Goal: Contribute content

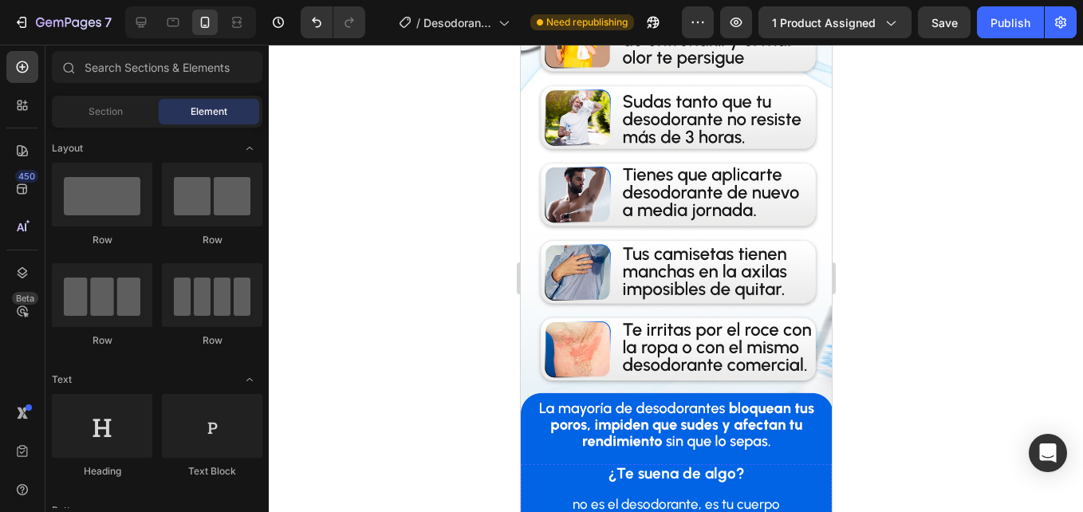
scroll to position [1913, 0]
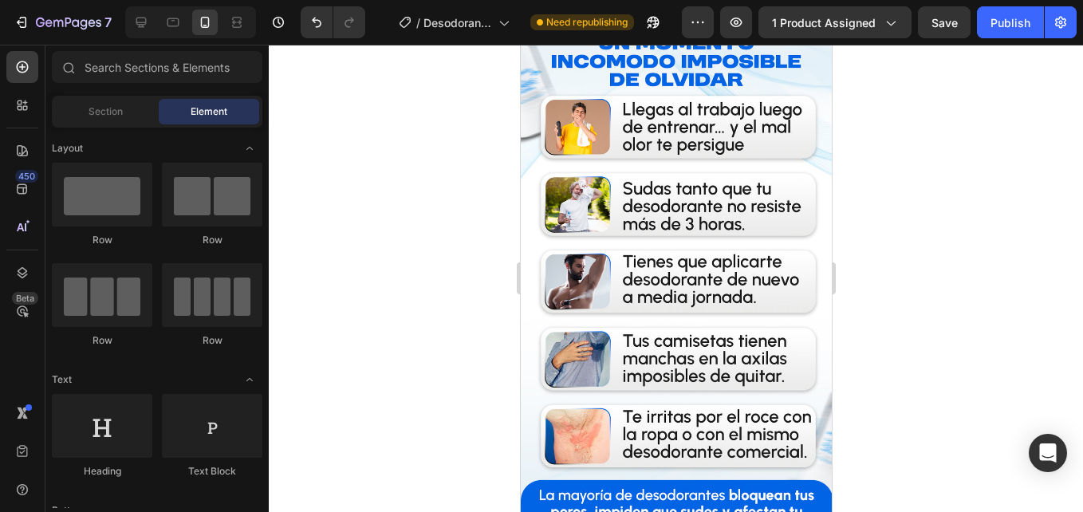
click at [553, 284] on img at bounding box center [675, 274] width 311 height 553
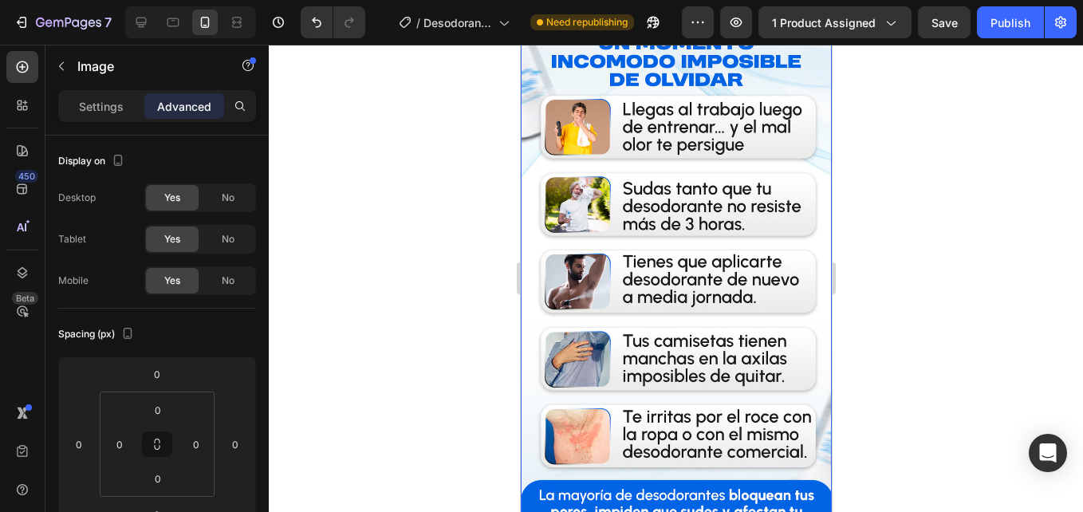
scroll to position [1674, 0]
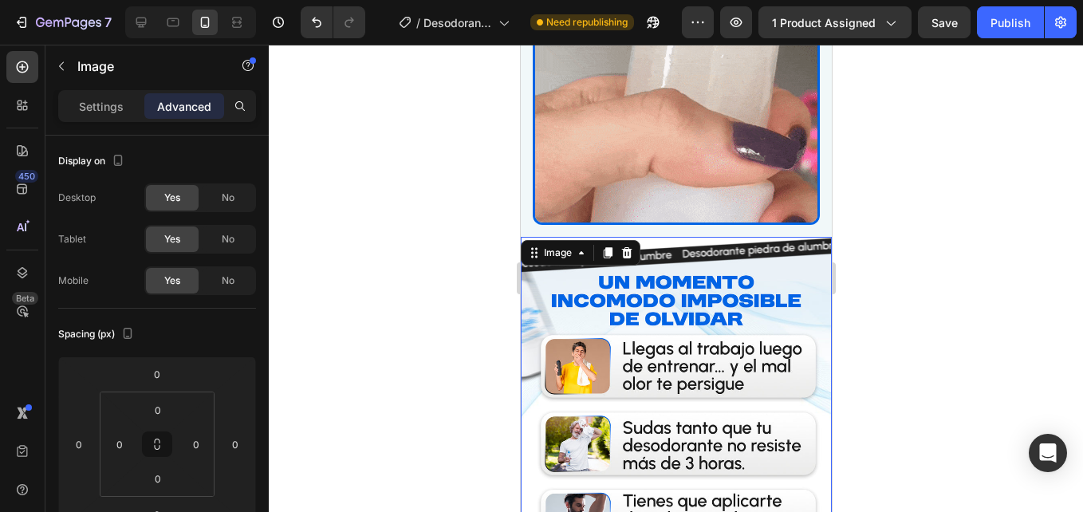
click at [617, 337] on img at bounding box center [675, 513] width 311 height 553
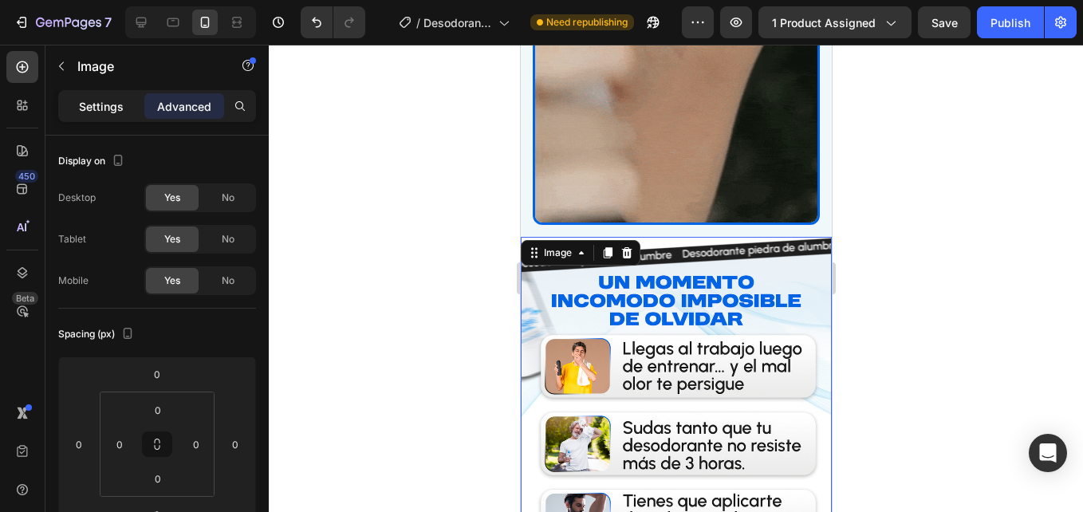
click at [98, 116] on div "Settings" at bounding box center [101, 106] width 80 height 26
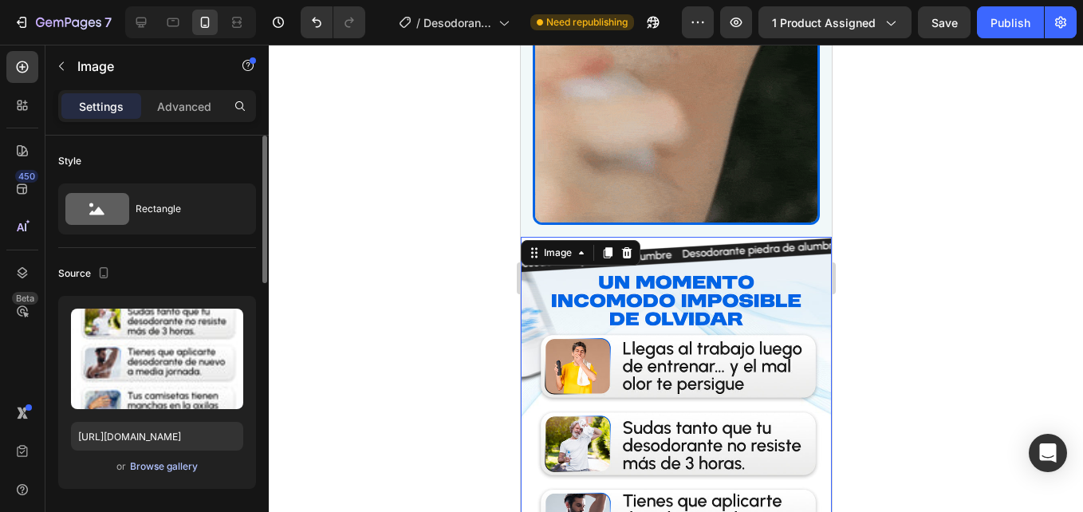
click at [147, 467] on div "Browse gallery" at bounding box center [164, 466] width 68 height 14
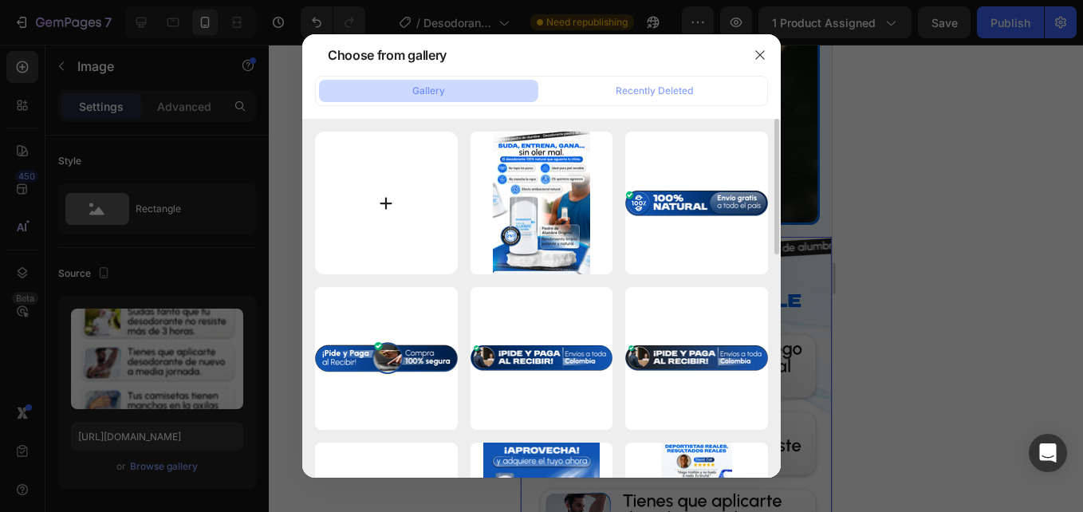
click at [404, 190] on input "file" at bounding box center [386, 203] width 143 height 143
type input "C:\fakepath\4.jpg"
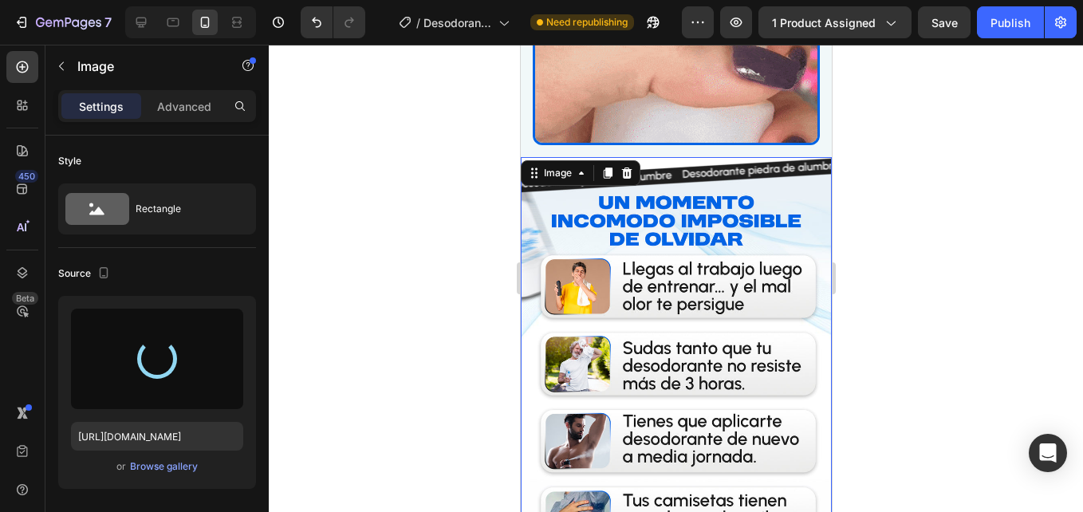
scroll to position [1714, 0]
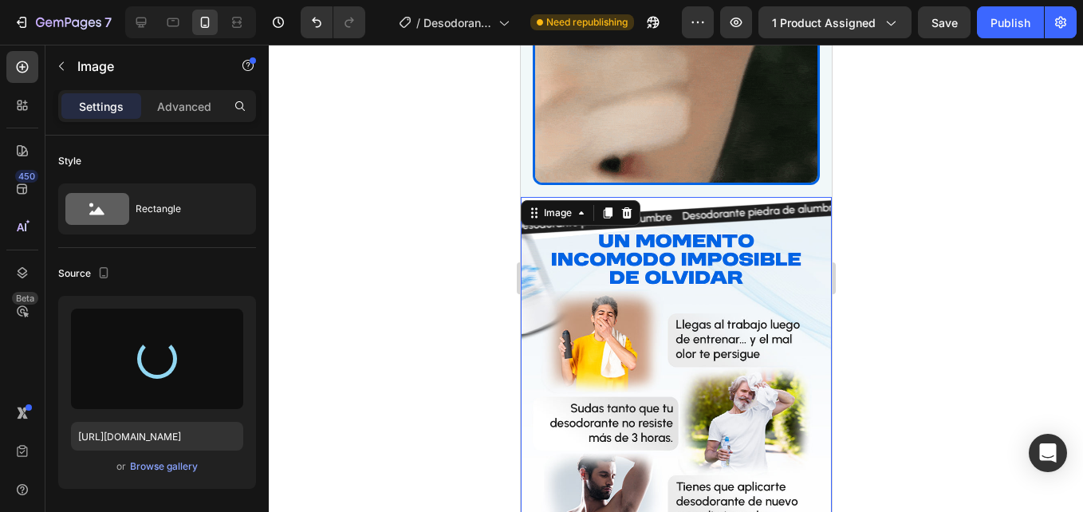
type input "[URL][DOMAIN_NAME]"
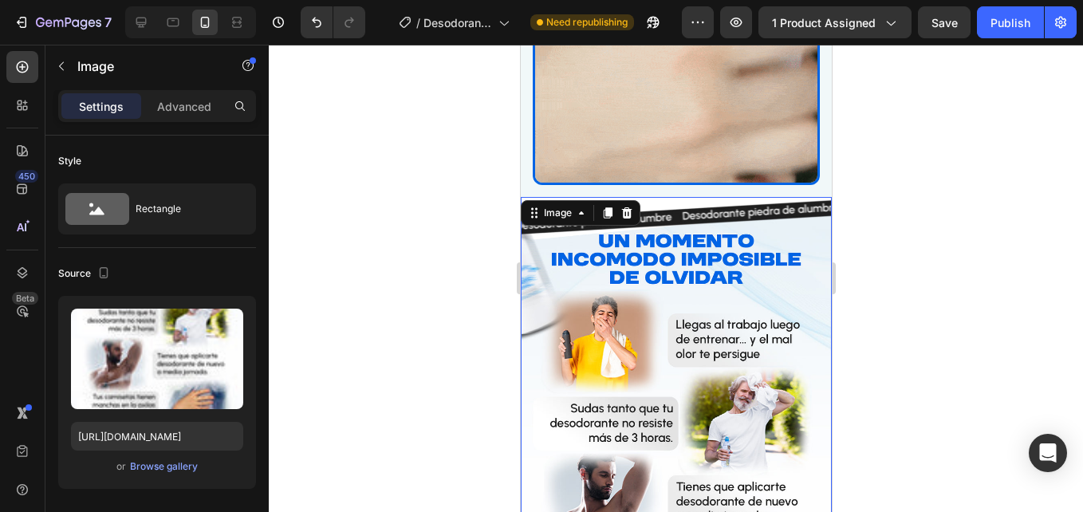
scroll to position [1674, 0]
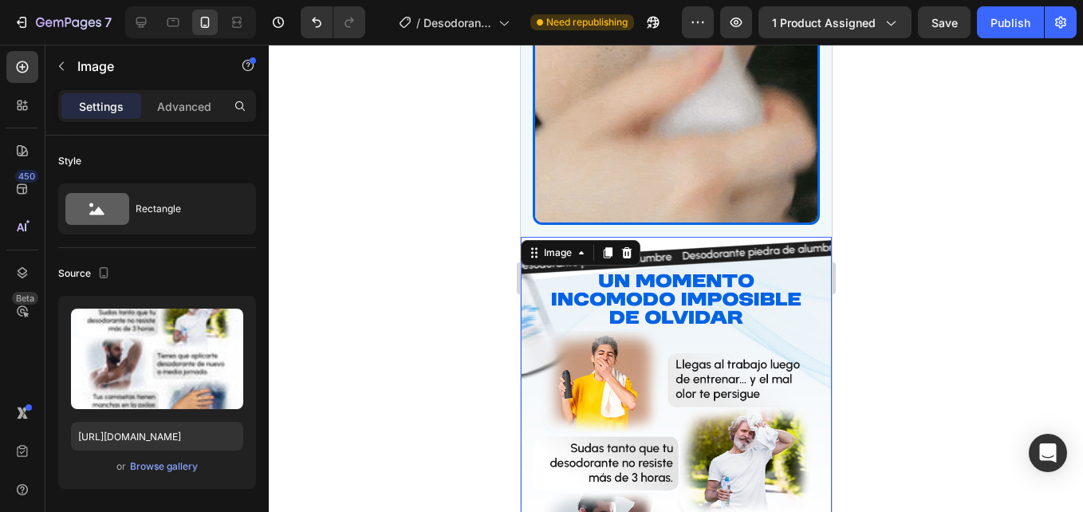
click at [427, 324] on div at bounding box center [676, 278] width 814 height 467
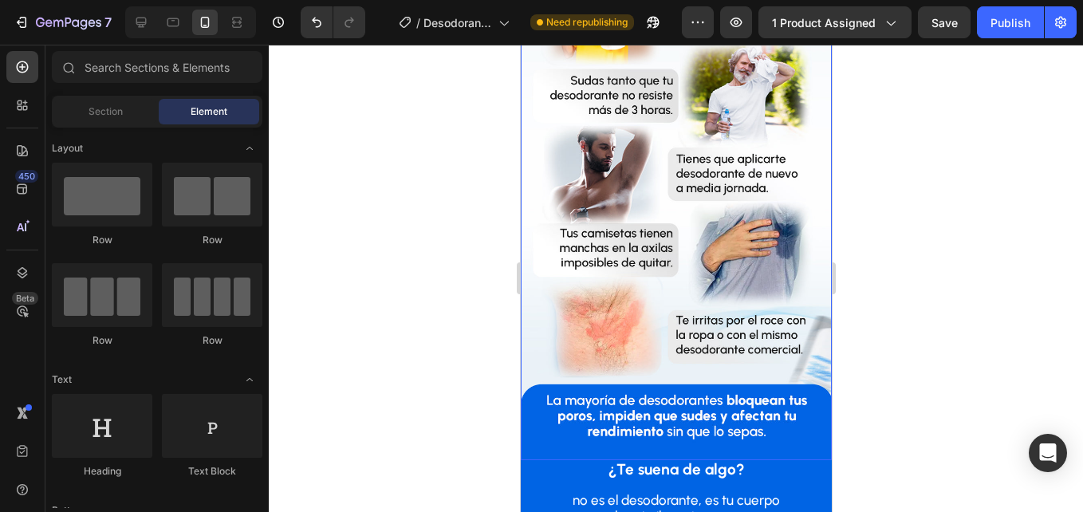
scroll to position [2153, 0]
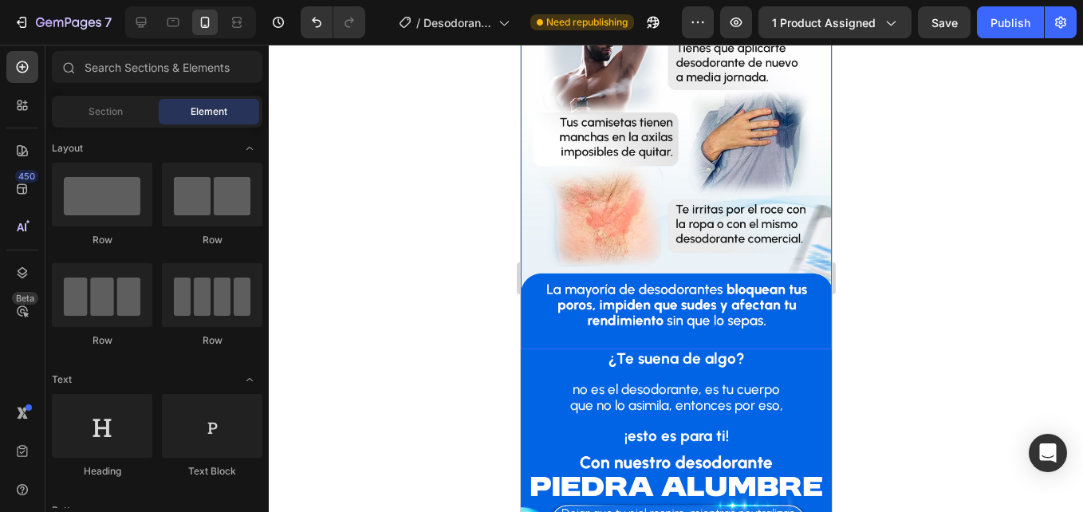
click at [789, 246] on img at bounding box center [675, 53] width 311 height 591
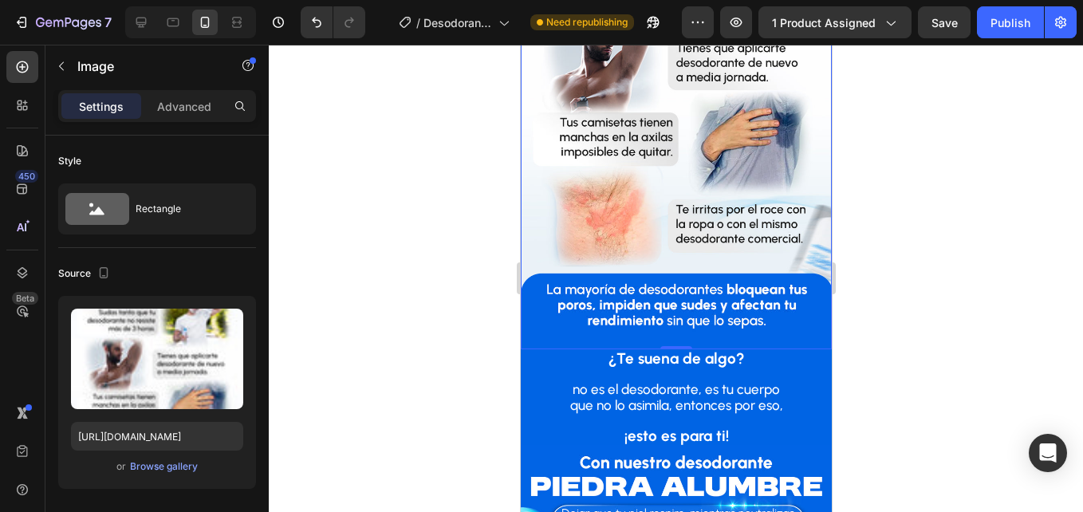
click at [702, 230] on img at bounding box center [675, 53] width 311 height 591
click at [661, 213] on img at bounding box center [675, 53] width 311 height 591
drag, startPoint x: 663, startPoint y: 259, endPoint x: 665, endPoint y: 234, distance: 25.6
click at [665, 234] on div "Image 0" at bounding box center [675, 53] width 311 height 591
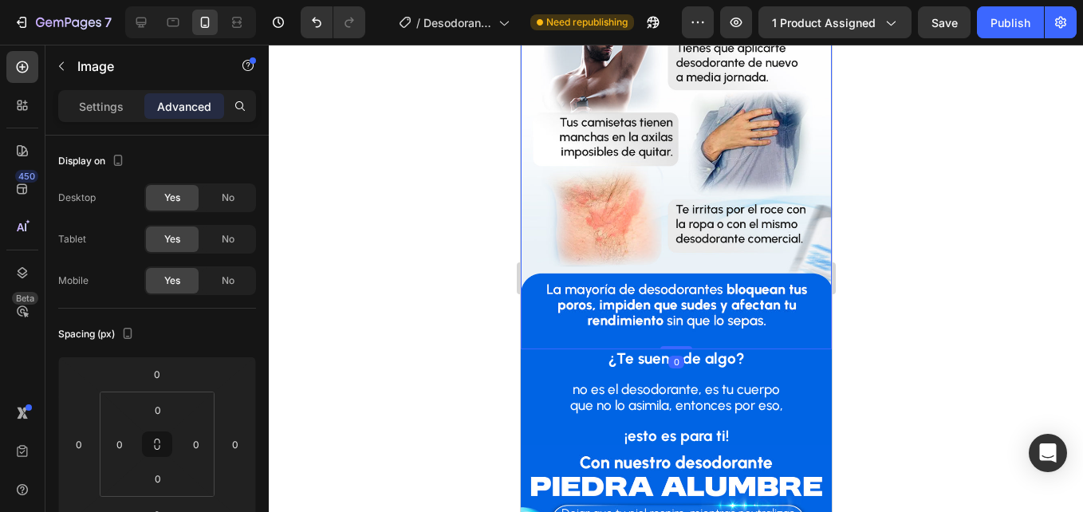
click at [998, 214] on div at bounding box center [676, 278] width 814 height 467
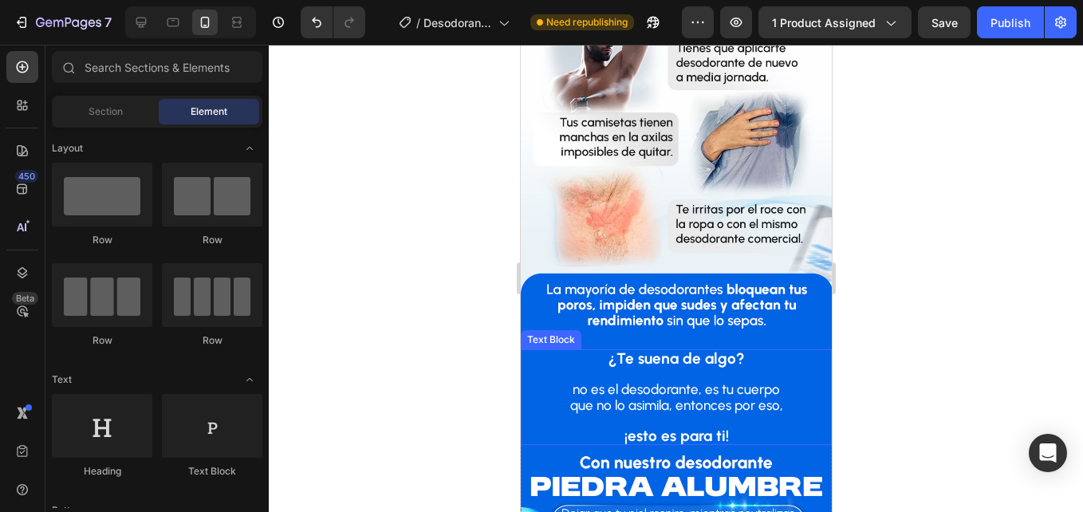
click at [663, 349] on strong "¿Te suena de algo?" at bounding box center [676, 358] width 136 height 18
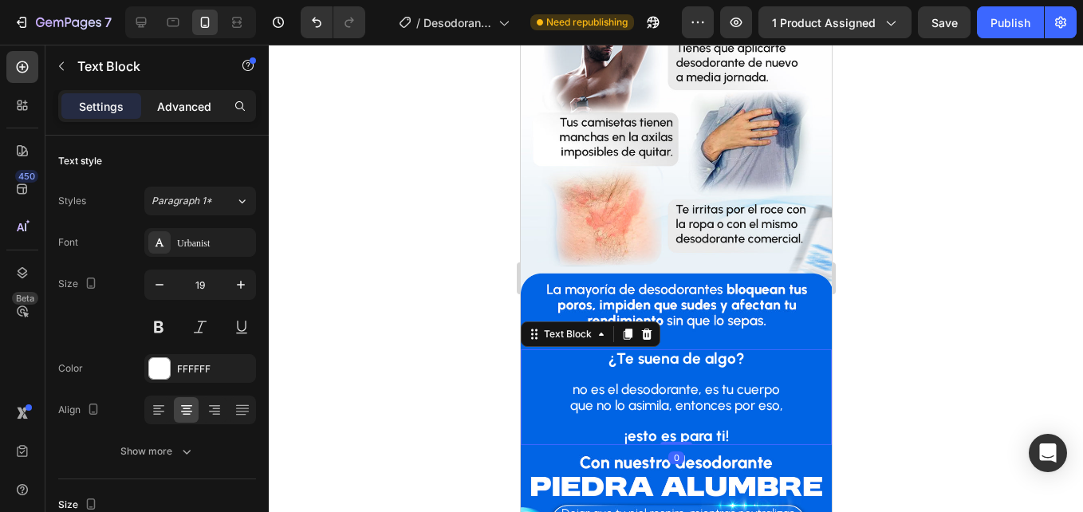
click at [186, 99] on div "Advanced" at bounding box center [184, 106] width 80 height 26
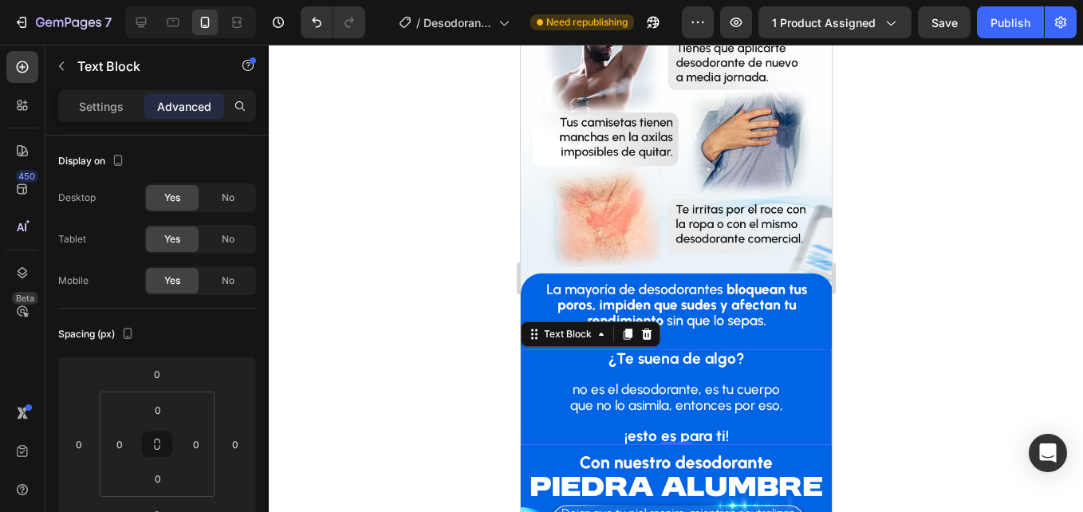
click at [427, 301] on div at bounding box center [676, 278] width 814 height 467
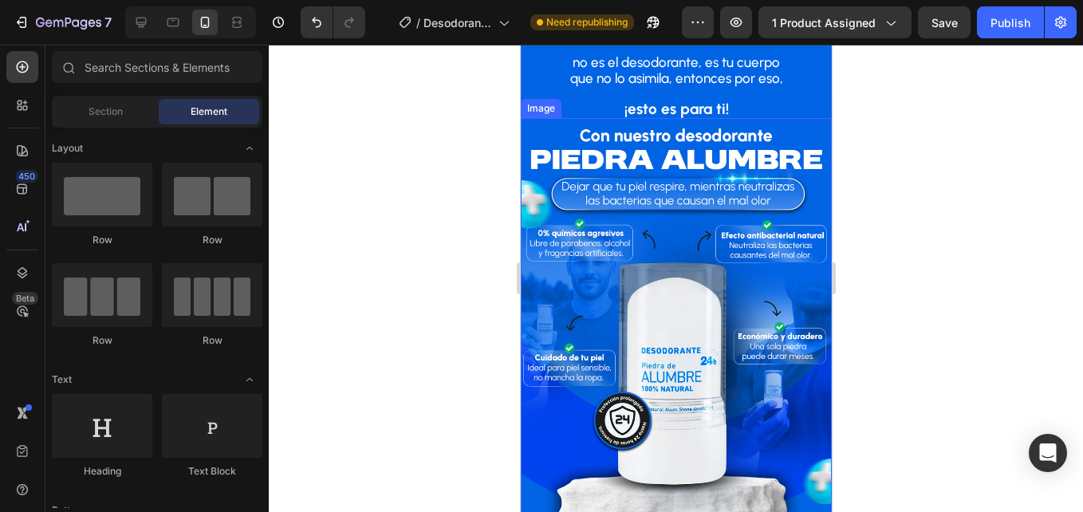
scroll to position [2472, 0]
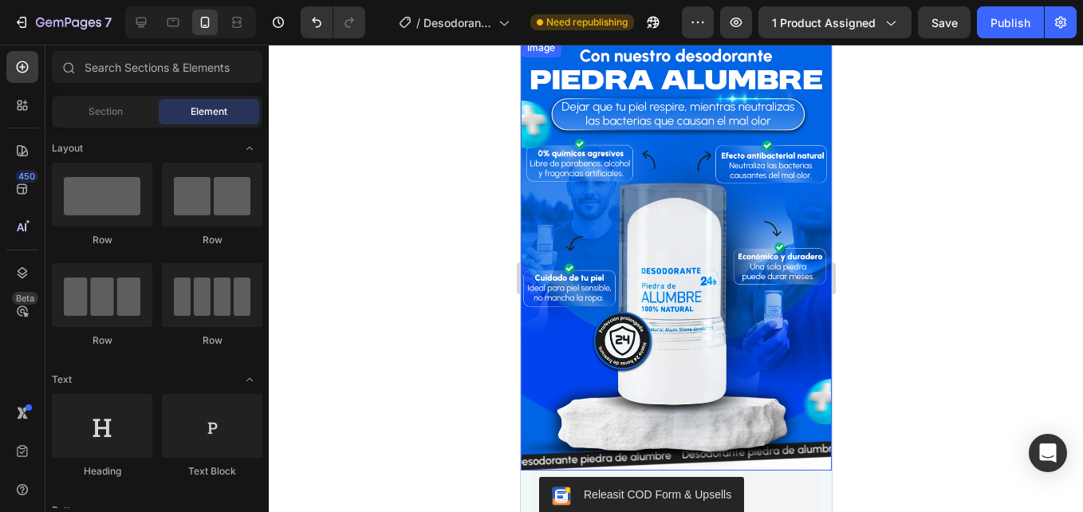
click at [604, 319] on img at bounding box center [675, 254] width 311 height 432
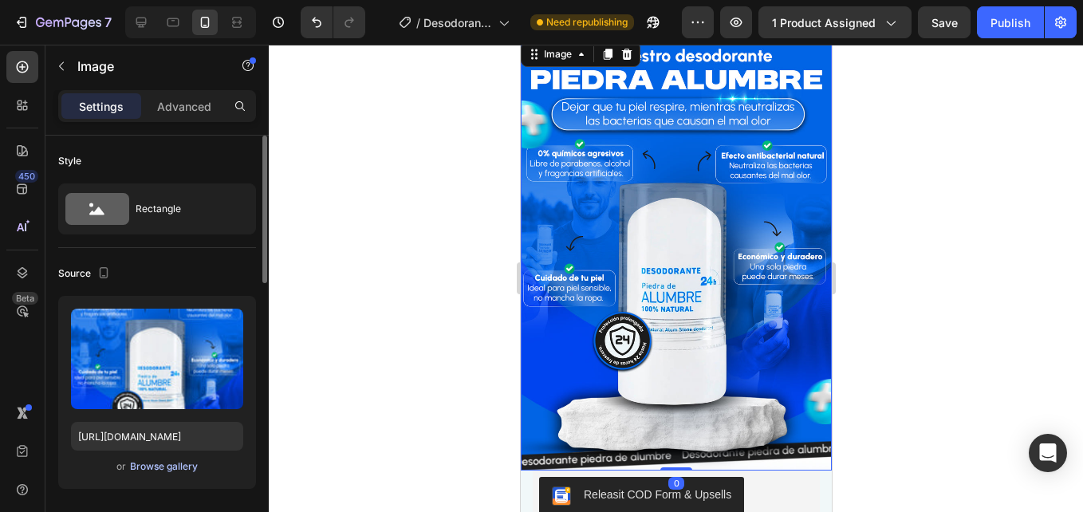
click at [166, 467] on div "Browse gallery" at bounding box center [164, 466] width 68 height 14
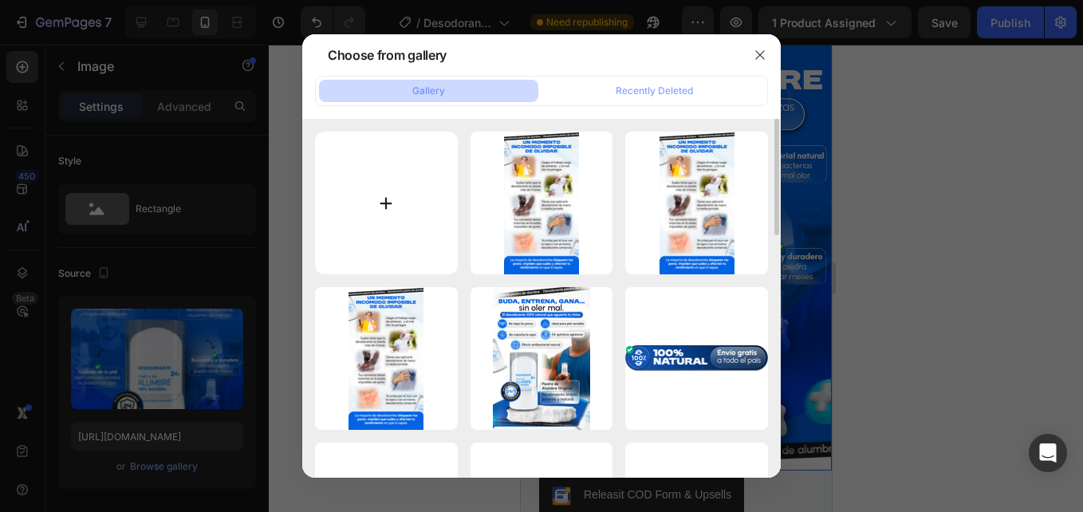
click at [357, 214] on input "file" at bounding box center [386, 203] width 143 height 143
type input "C:\fakepath\5.jpg"
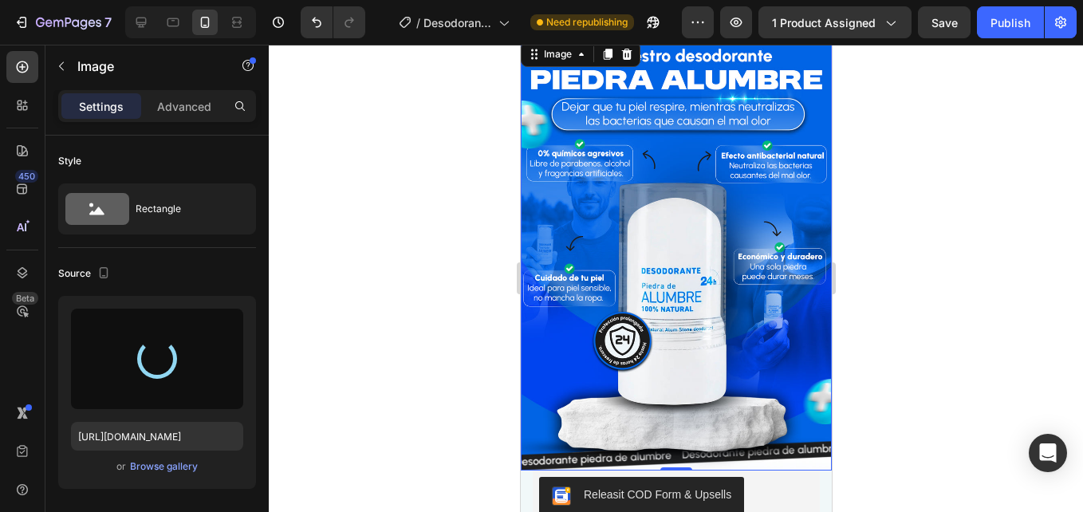
scroll to position [2392, 0]
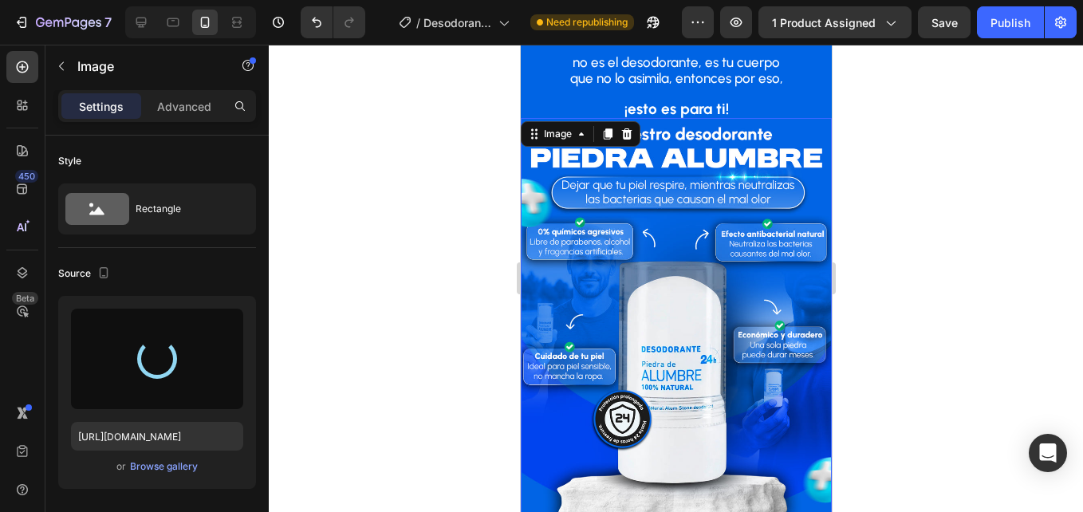
type input "[URL][DOMAIN_NAME]"
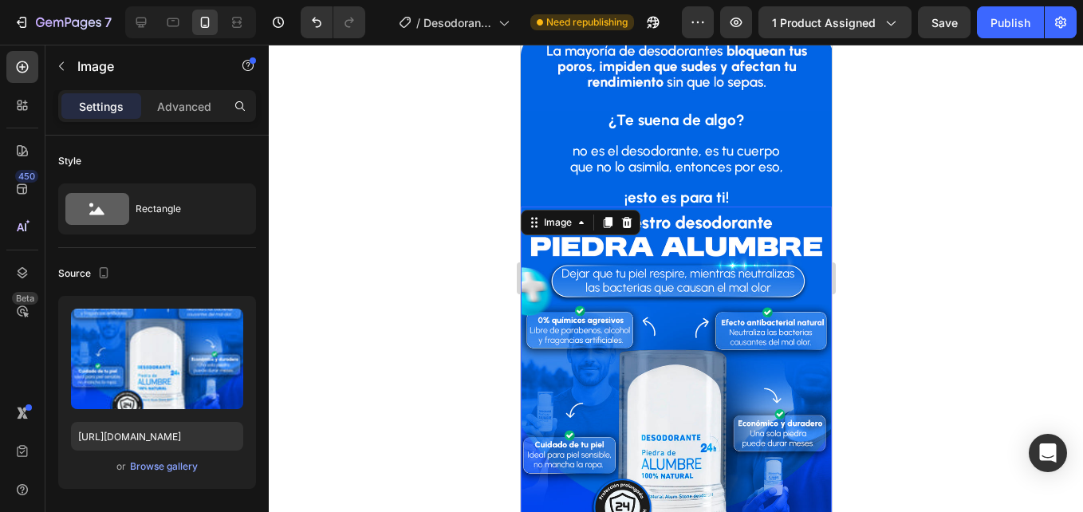
scroll to position [2312, 0]
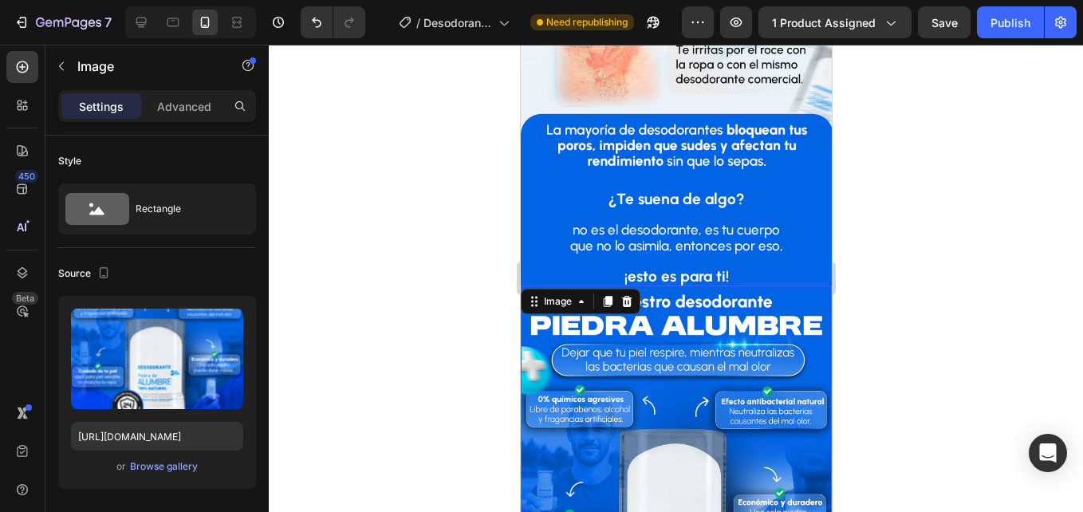
click at [976, 182] on div at bounding box center [676, 278] width 814 height 467
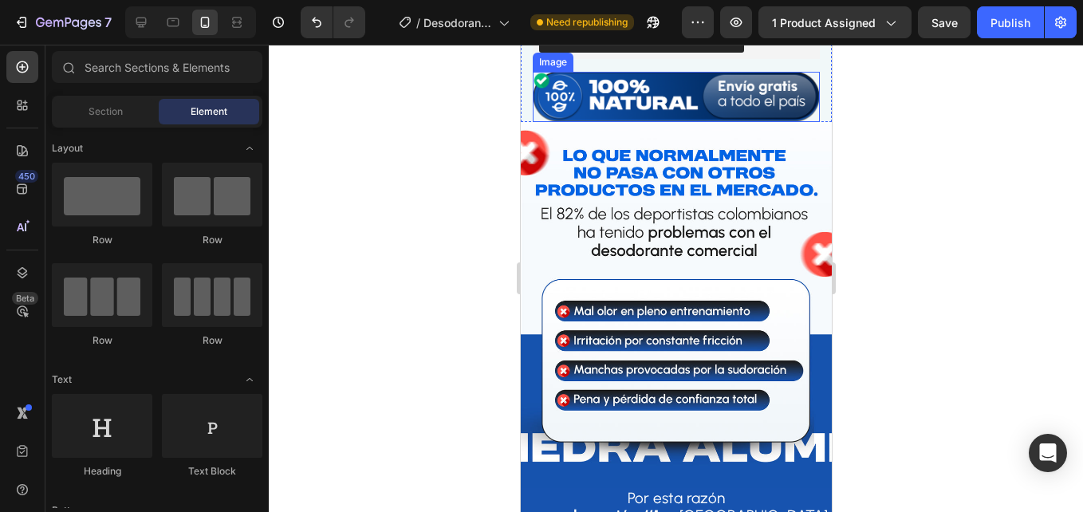
scroll to position [4932, 0]
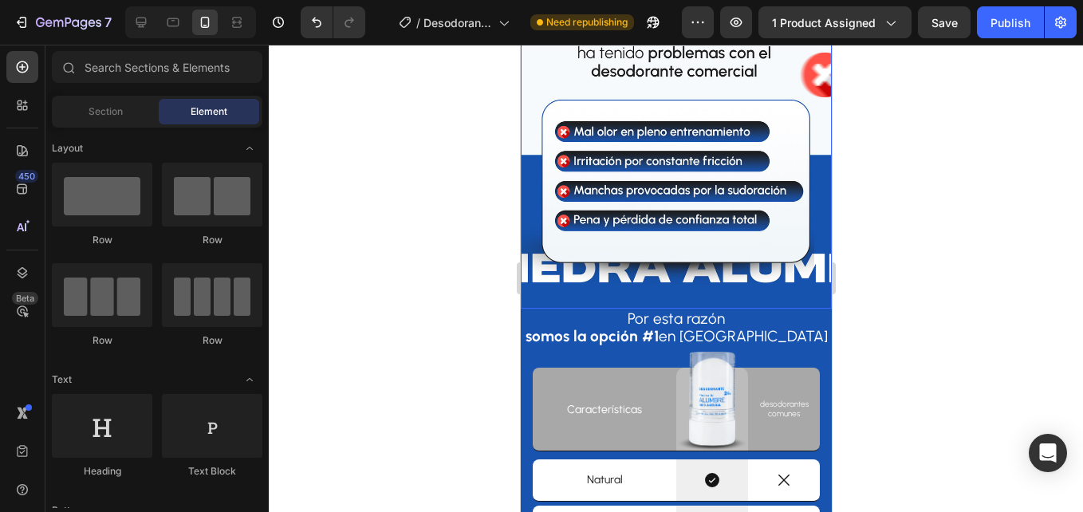
click at [737, 197] on img at bounding box center [675, 126] width 311 height 366
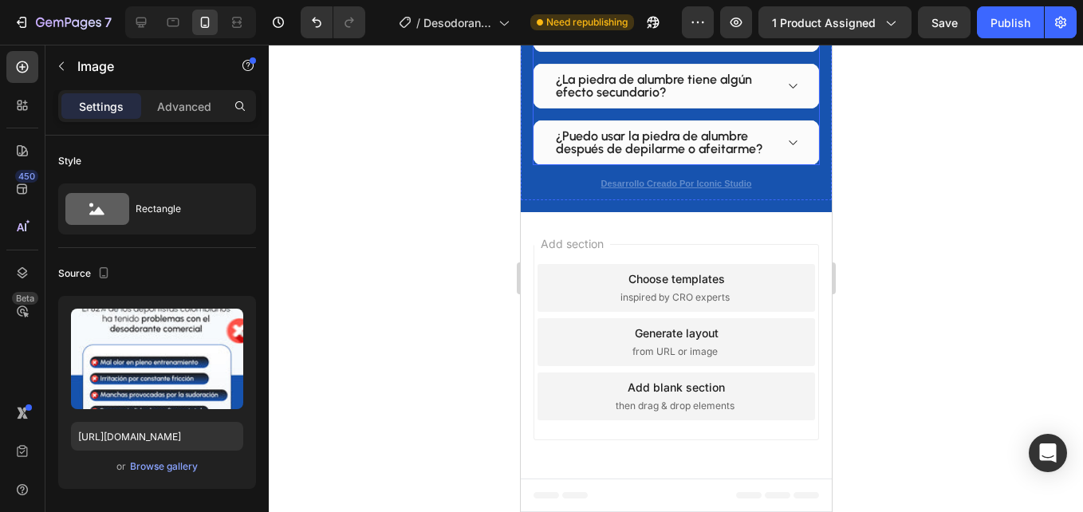
scroll to position [6526, 0]
